Goal: Navigation & Orientation: Understand site structure

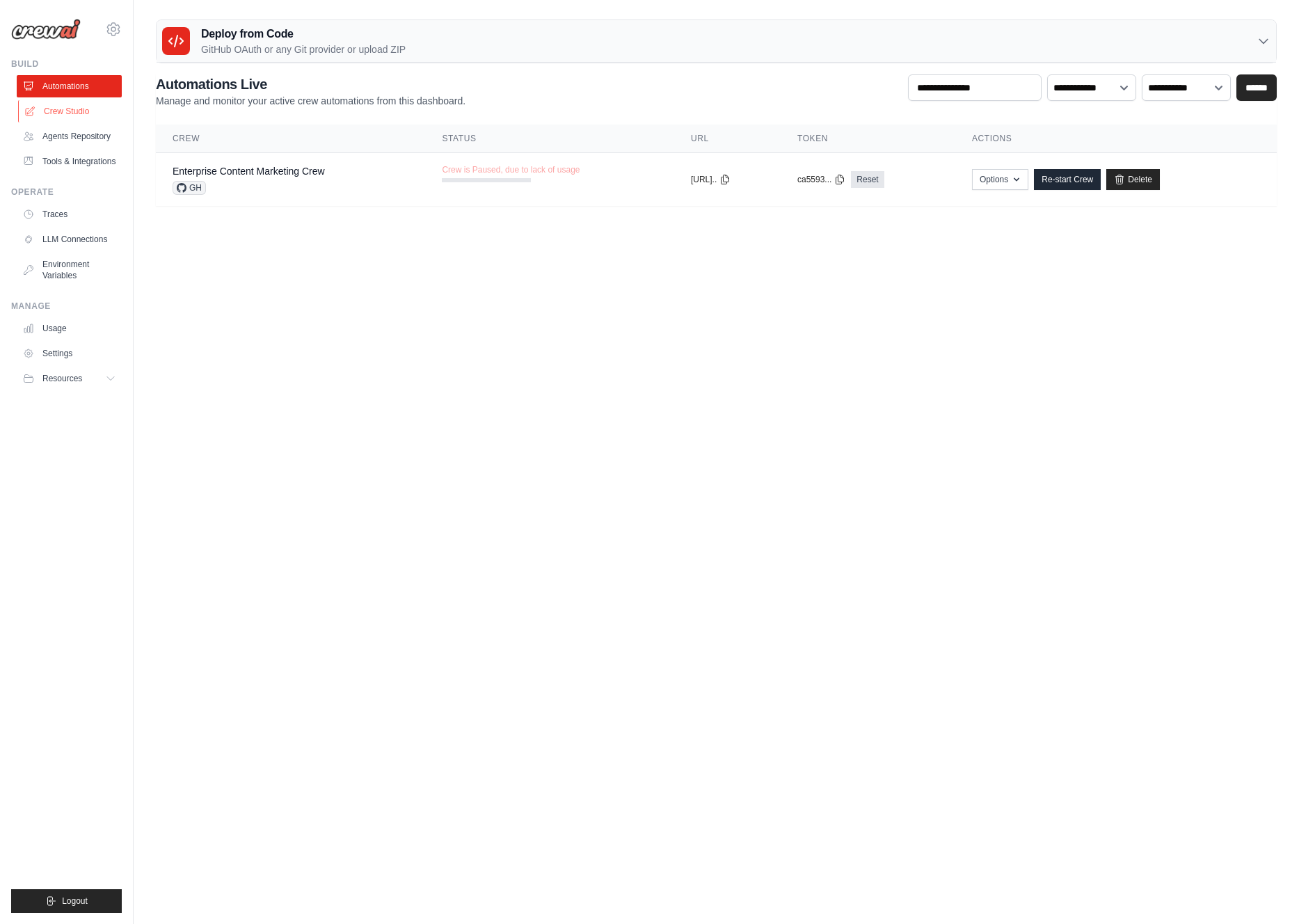
click at [62, 113] on link "Crew Studio" at bounding box center [70, 112] width 105 height 23
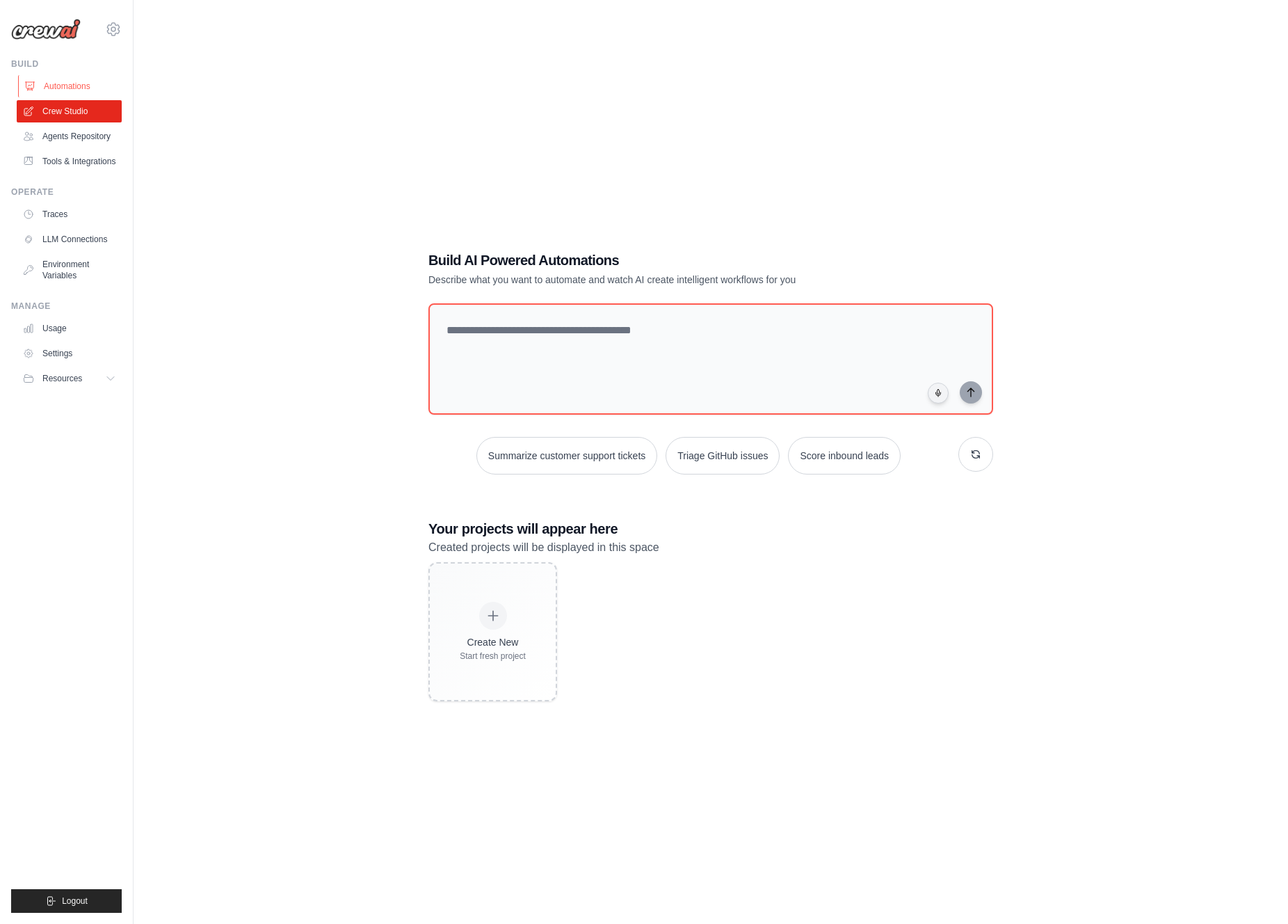
click at [76, 85] on link "Automations" at bounding box center [70, 86] width 105 height 23
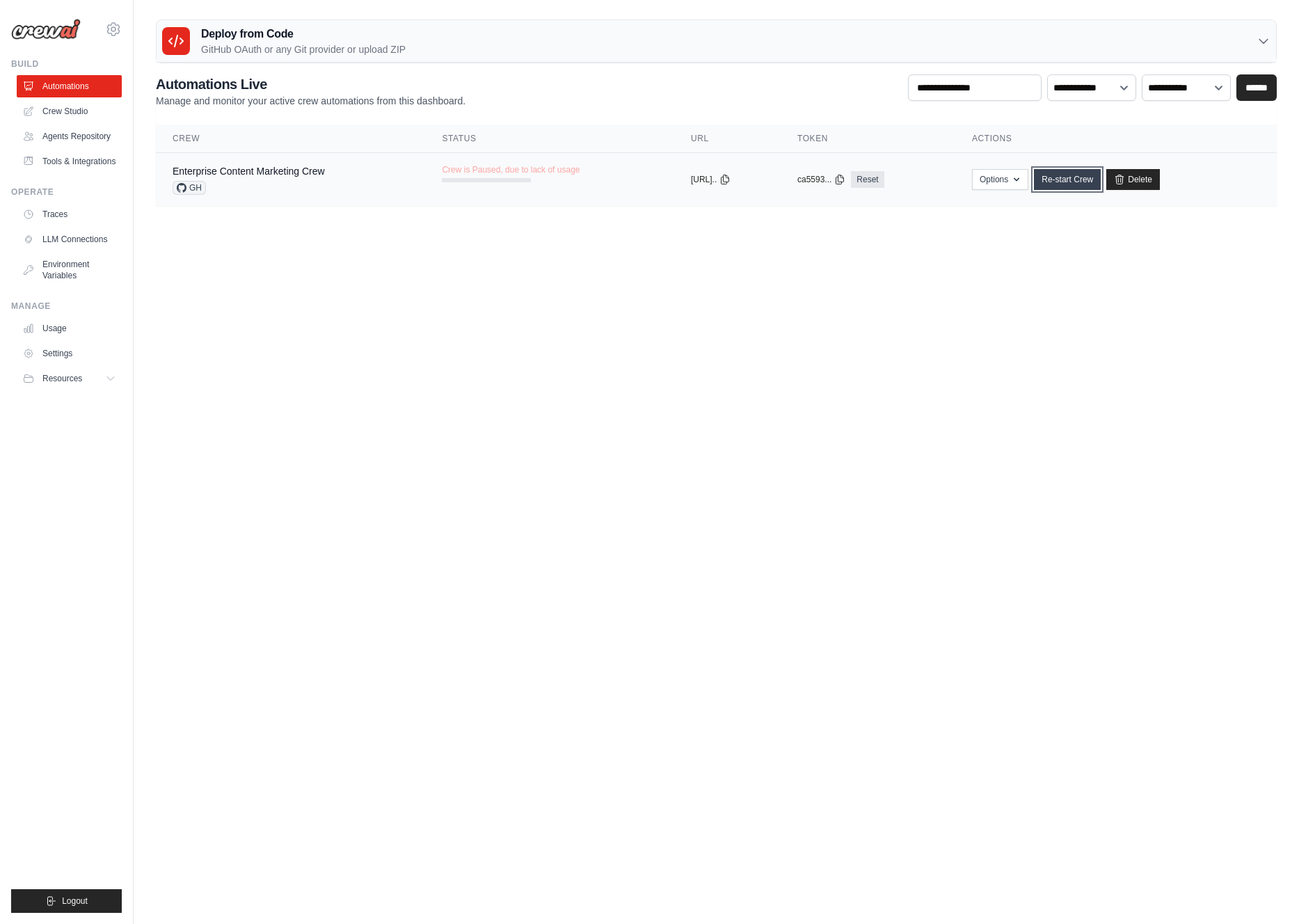
click at [1091, 179] on link "Re-start Crew" at bounding box center [1067, 179] width 67 height 21
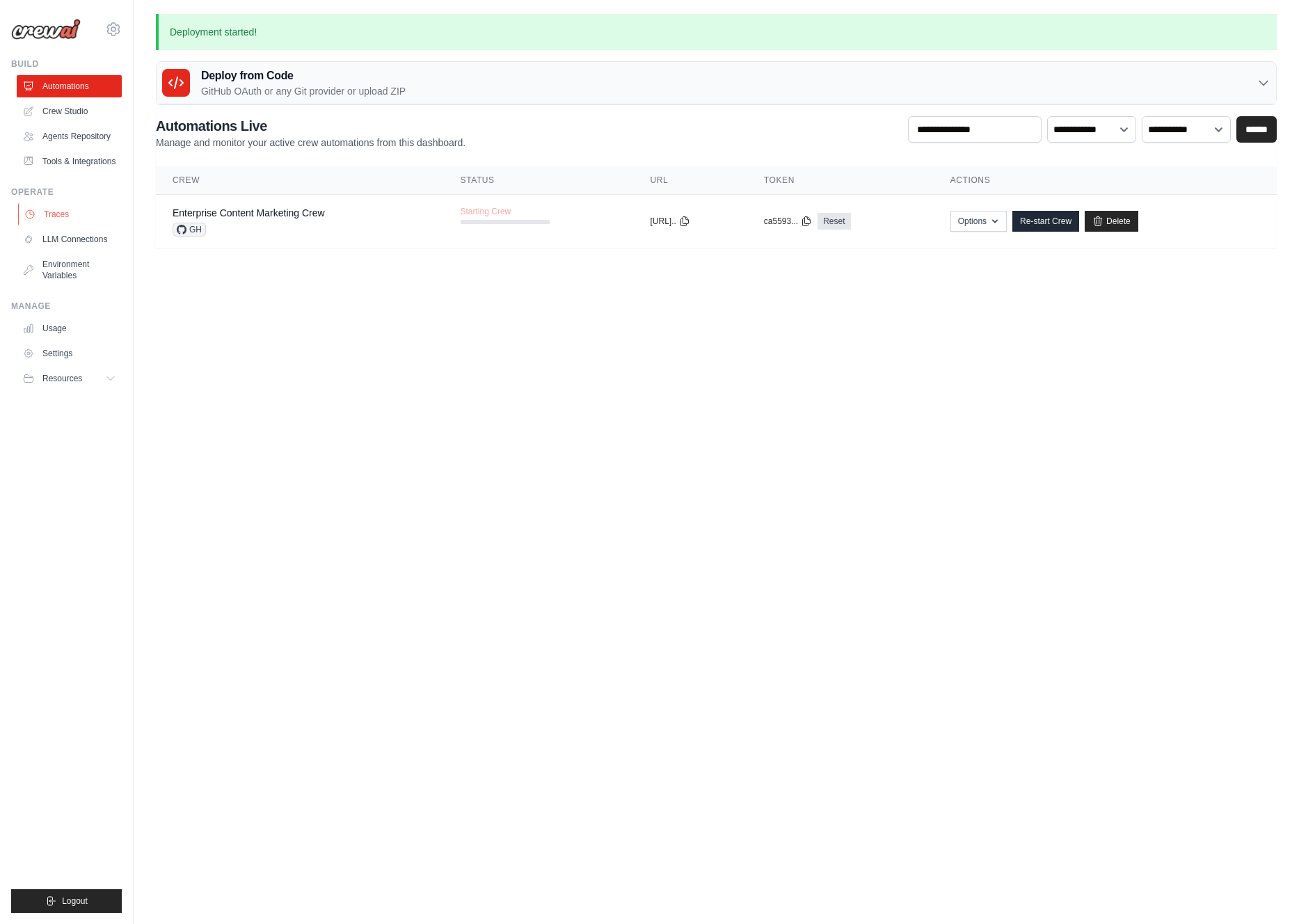
click at [48, 216] on link "Traces" at bounding box center [70, 215] width 105 height 23
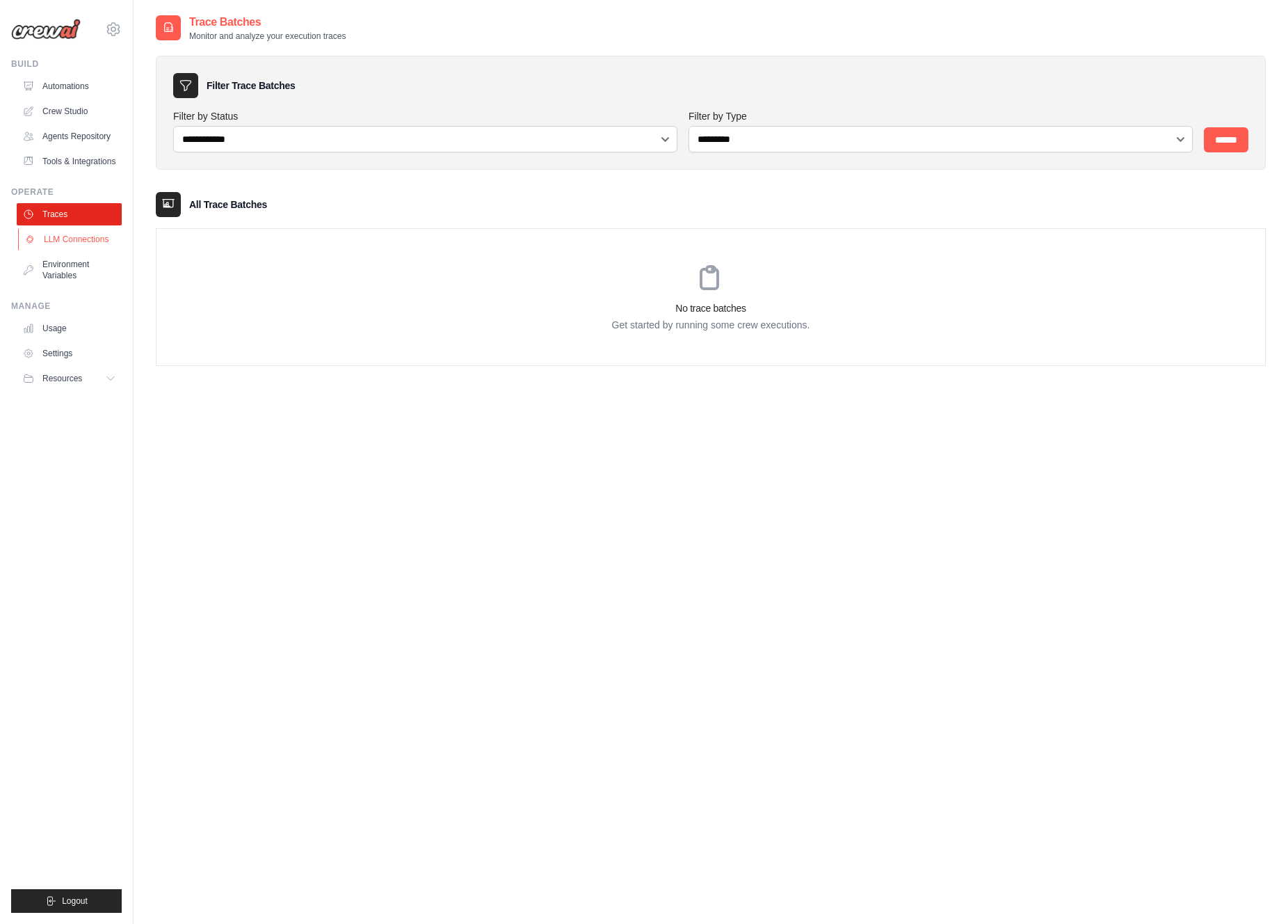
click at [60, 241] on link "LLM Connections" at bounding box center [70, 240] width 105 height 23
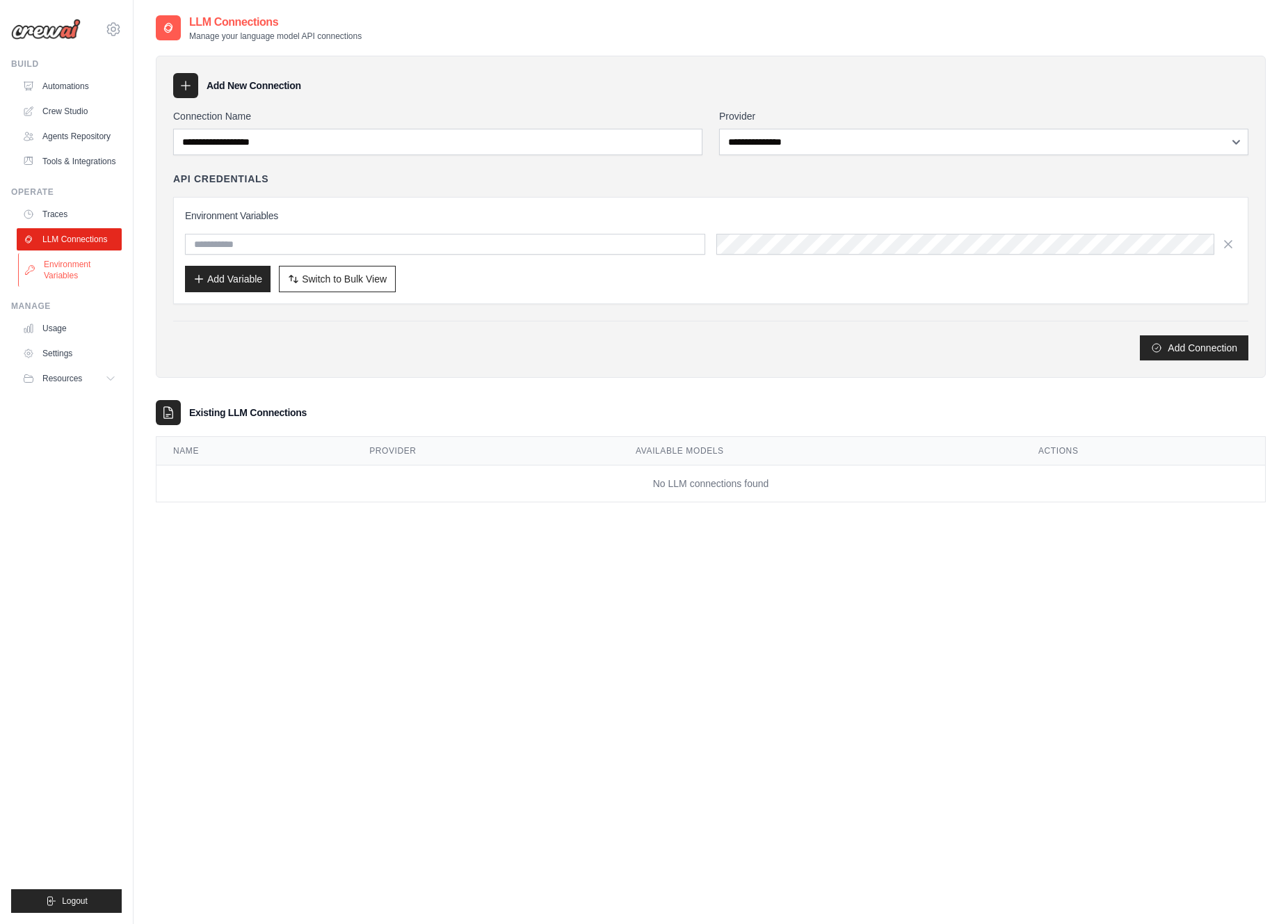
click at [59, 262] on link "Environment Variables" at bounding box center [70, 270] width 105 height 34
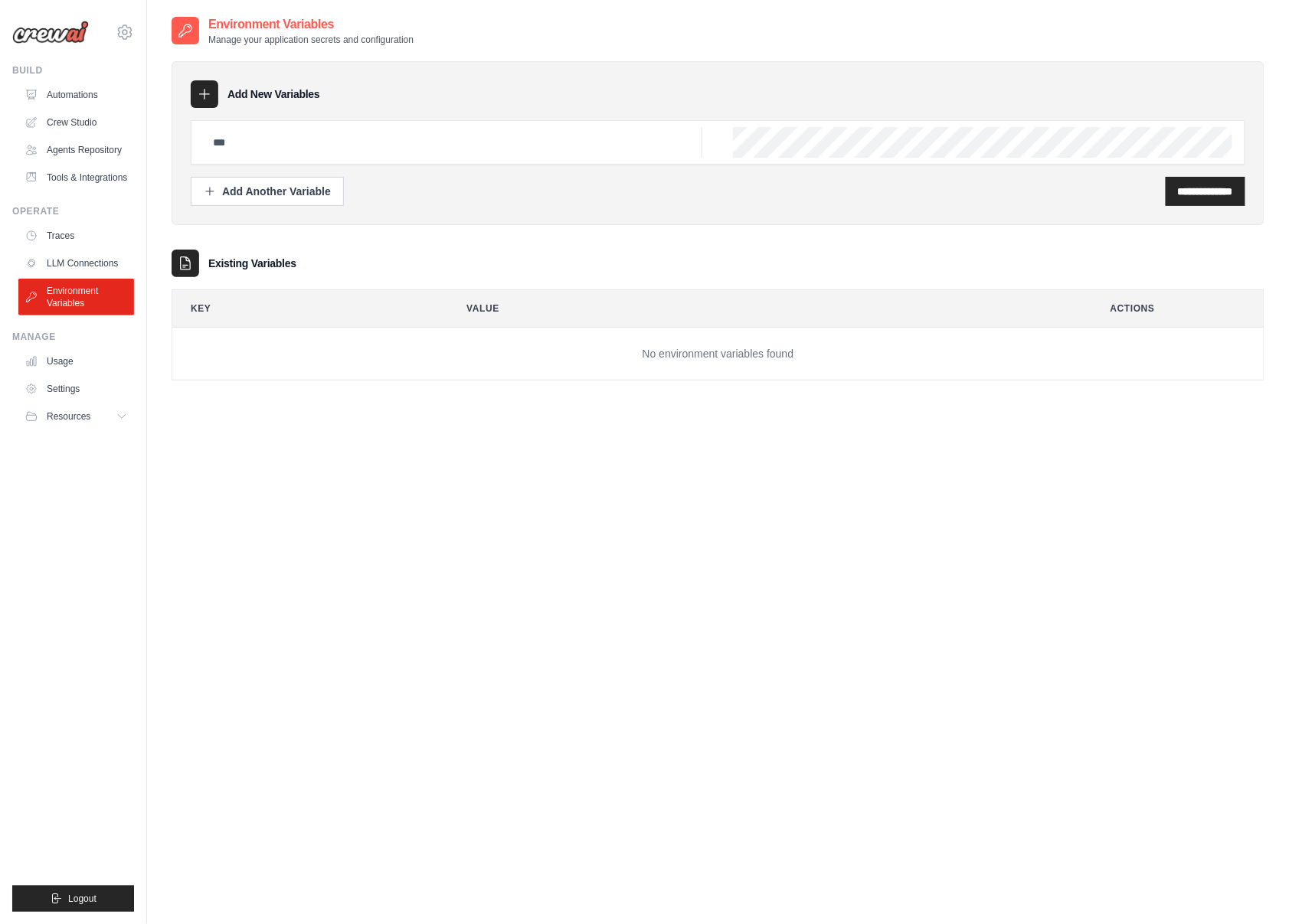
click at [75, 34] on img at bounding box center [50, 32] width 77 height 23
click at [136, 29] on div "ozzy.khan@gmail.com Settings Build Automations" at bounding box center [73, 462] width 147 height 924
click at [130, 31] on icon at bounding box center [125, 32] width 14 height 13
click at [153, 99] on span "Settings" at bounding box center [189, 95] width 121 height 15
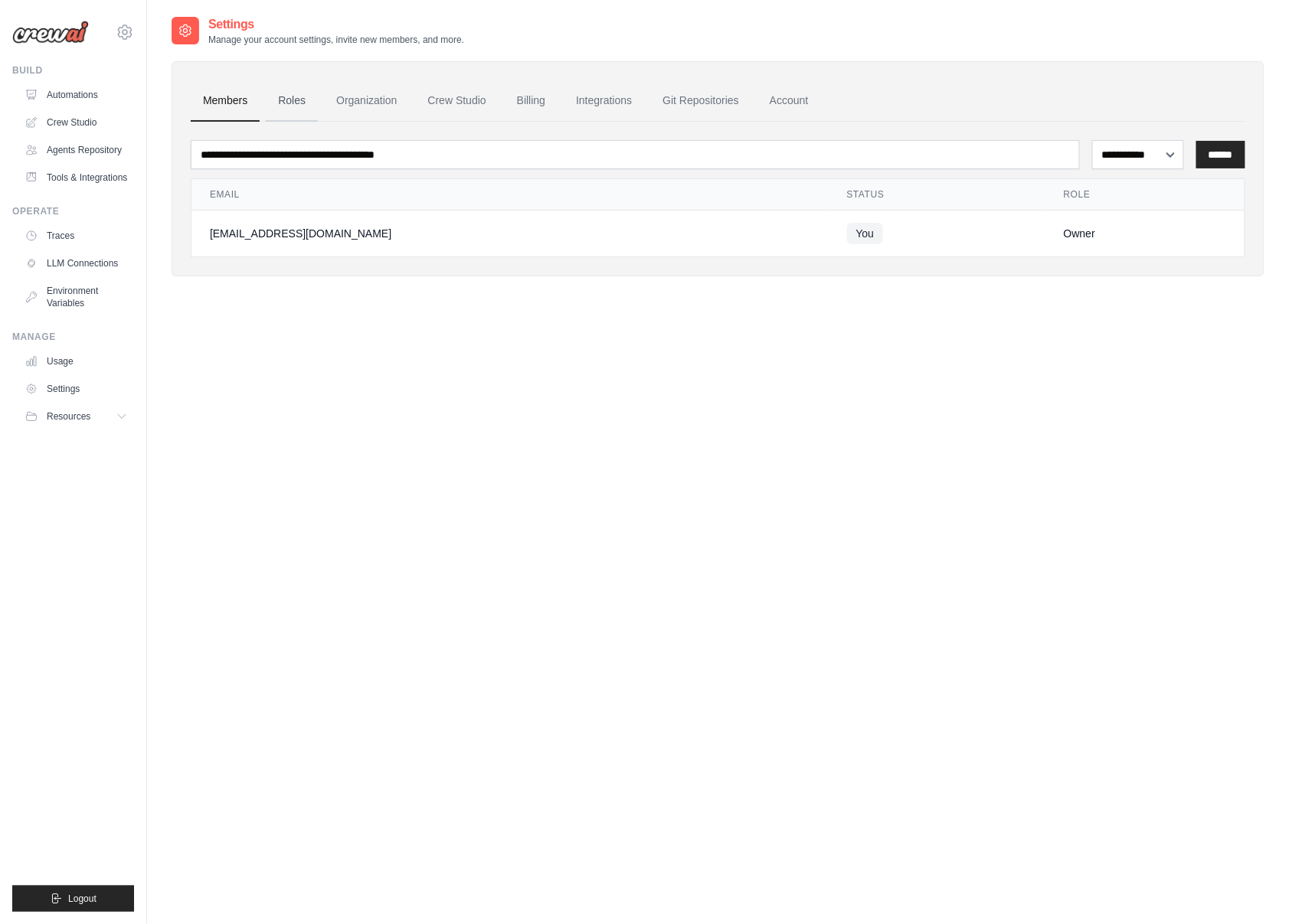
click at [298, 94] on link "Roles" at bounding box center [291, 101] width 52 height 42
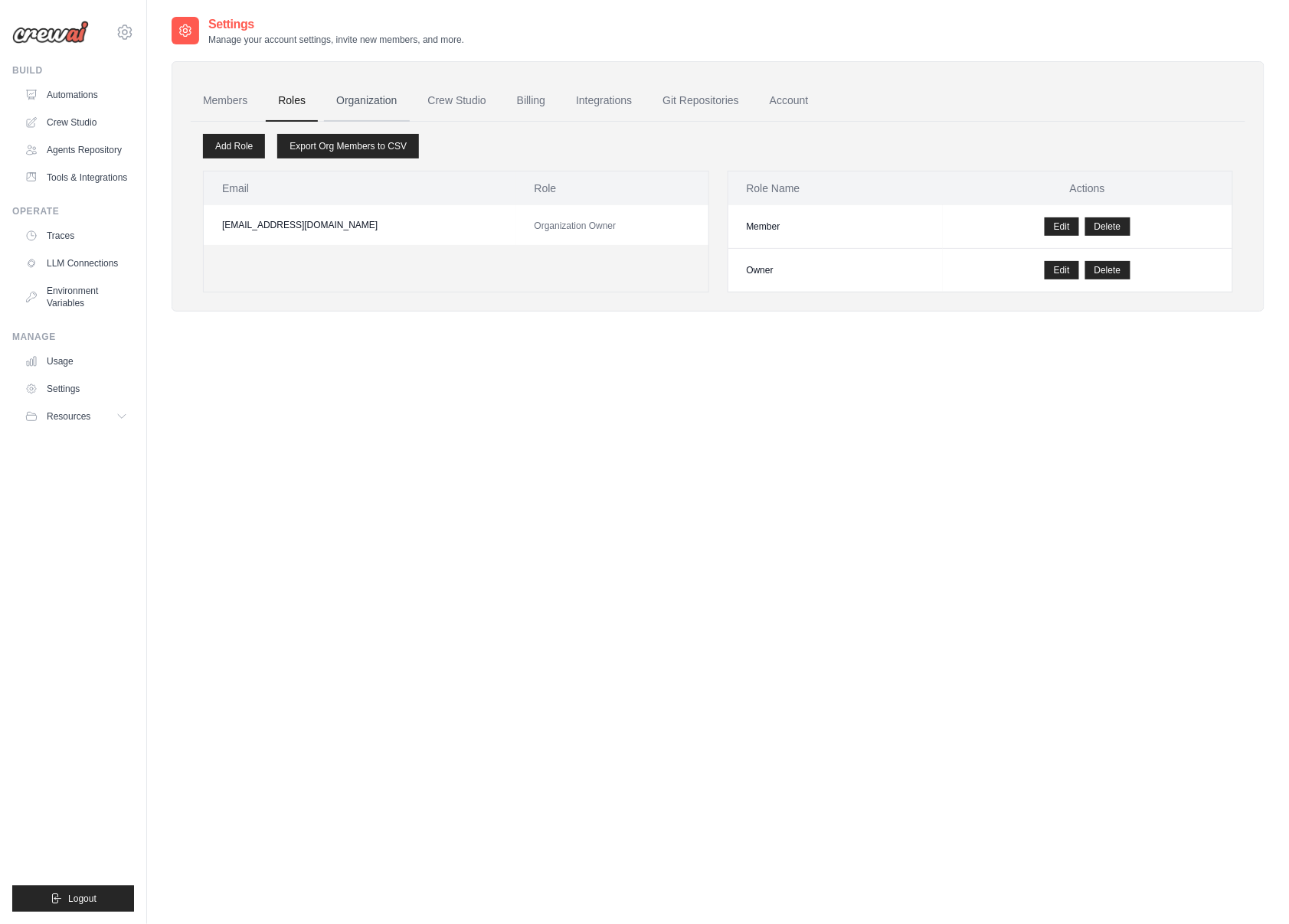
click at [354, 100] on link "Organization" at bounding box center [367, 101] width 85 height 42
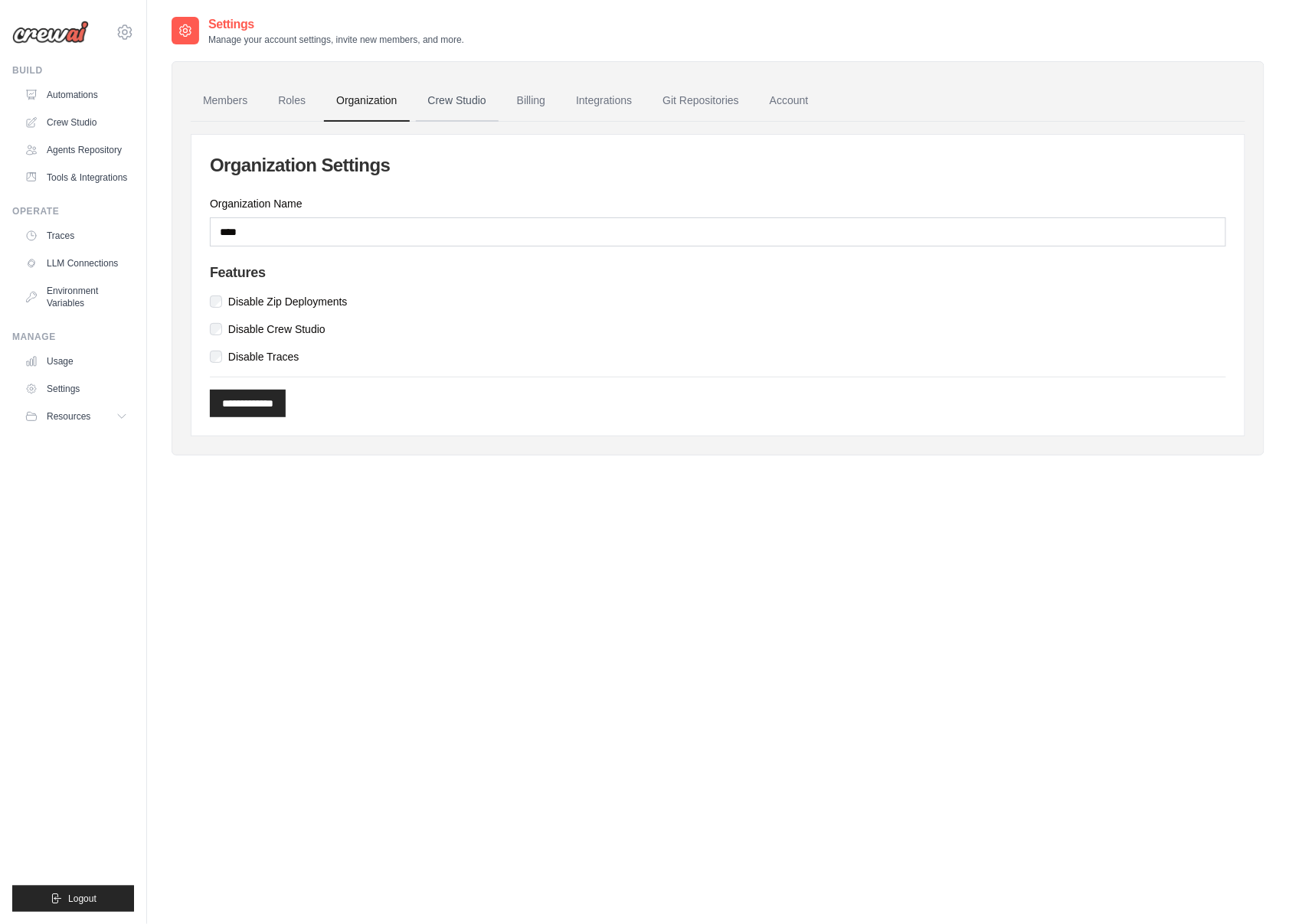
click at [430, 96] on link "Crew Studio" at bounding box center [457, 101] width 82 height 42
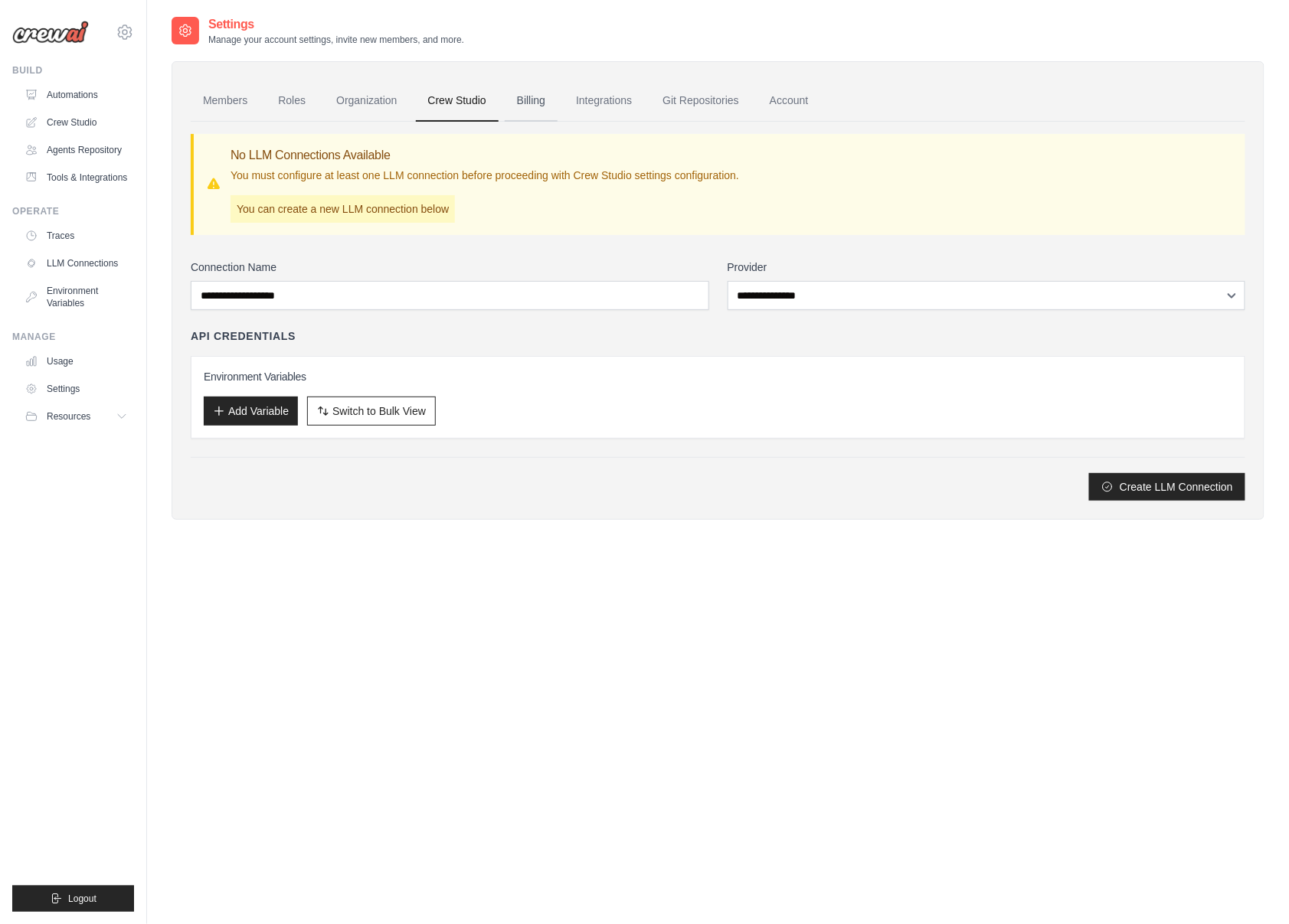
click at [523, 108] on link "Billing" at bounding box center [531, 101] width 53 height 42
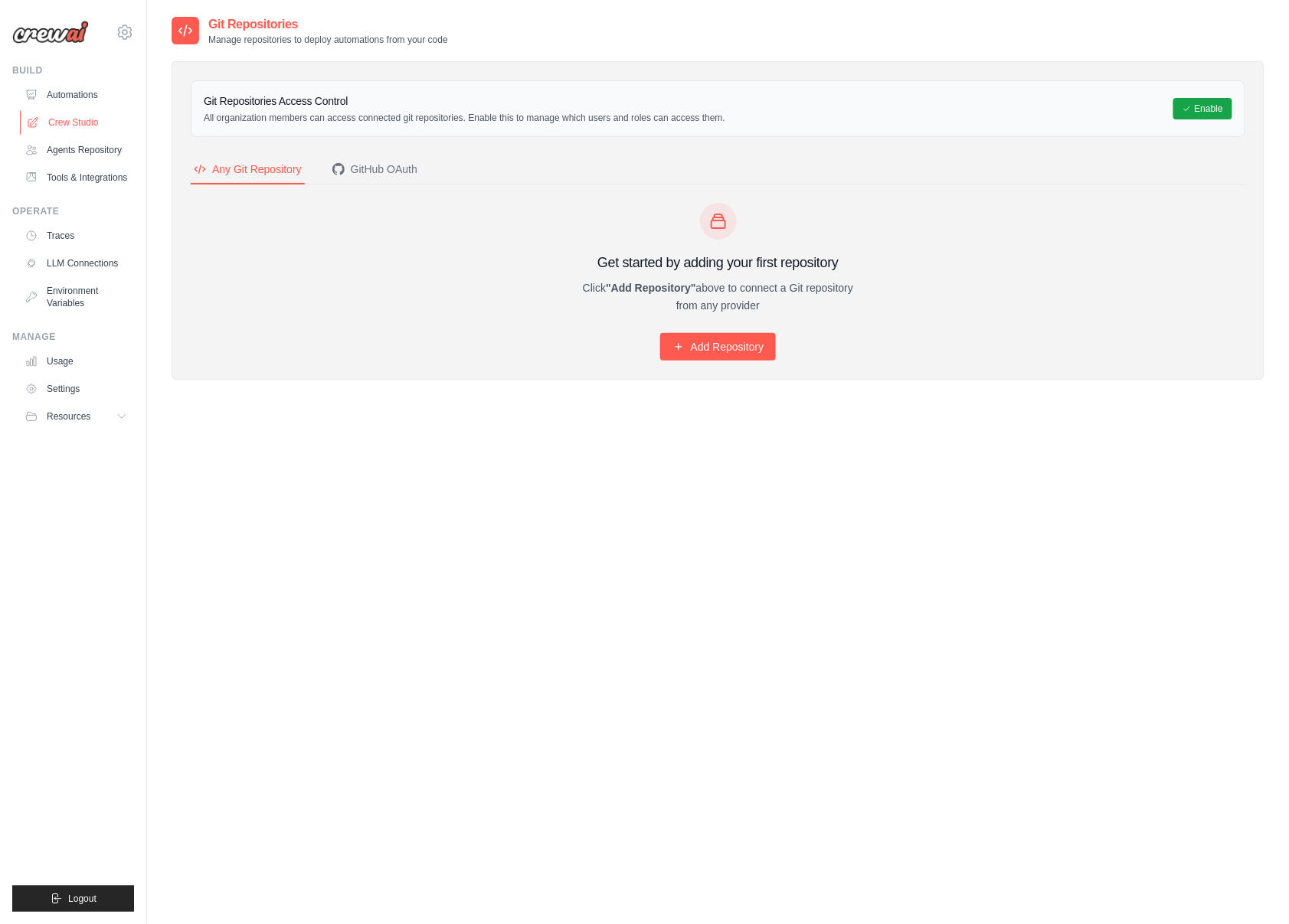
click at [81, 124] on link "Crew Studio" at bounding box center [77, 123] width 116 height 25
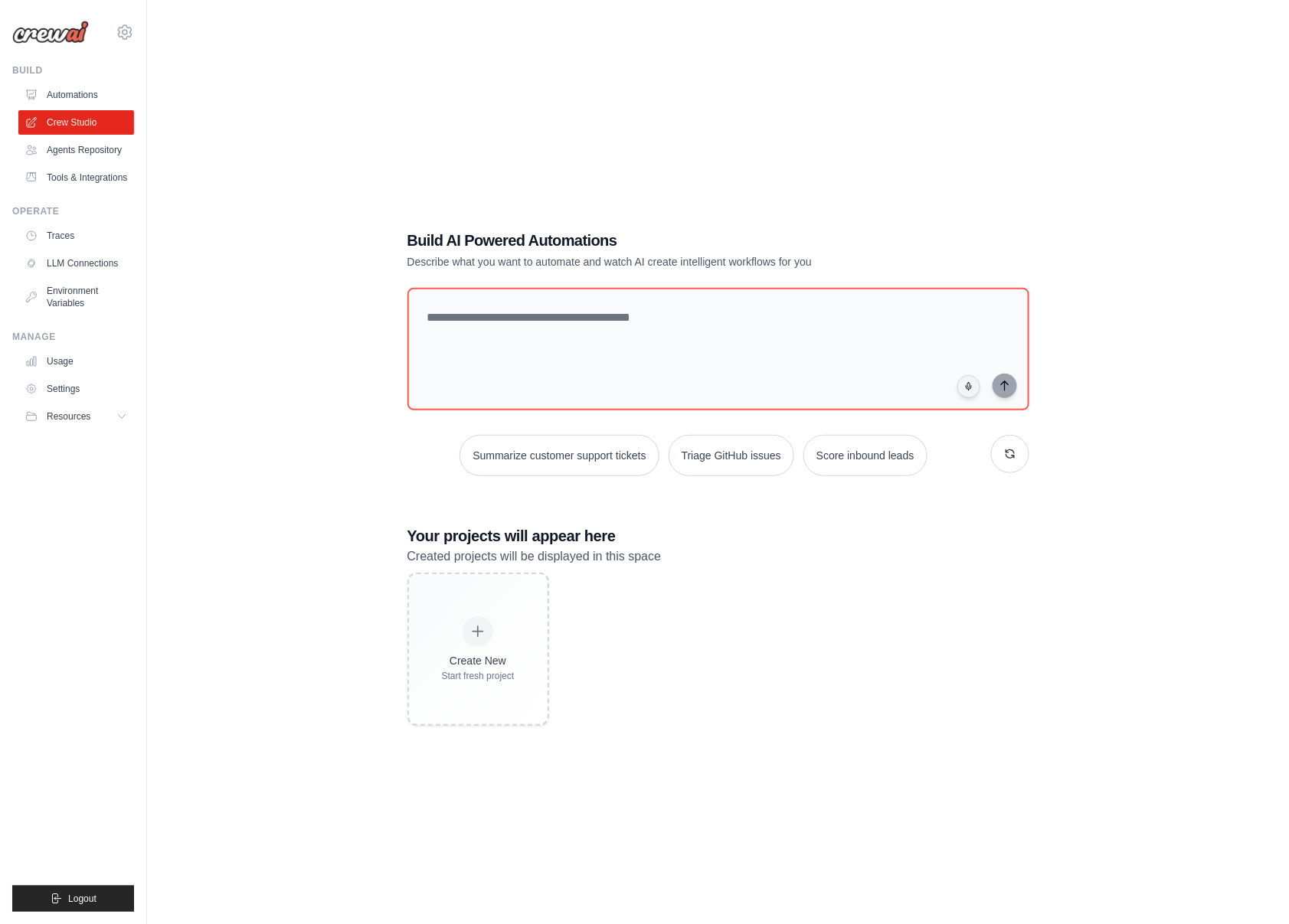
click at [692, 90] on div "Build AI Powered Automations Describe what you want to automate and watch AI cr…" at bounding box center [718, 477] width 1093 height 924
